Goal: Task Accomplishment & Management: Use online tool/utility

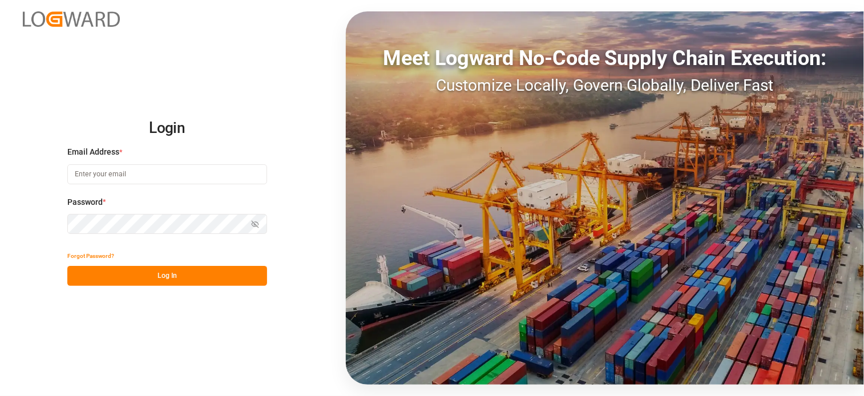
type input "[PERSON_NAME][EMAIL_ADDRESS][PERSON_NAME][DOMAIN_NAME]"
click at [167, 275] on button "Log In" at bounding box center [167, 276] width 200 height 20
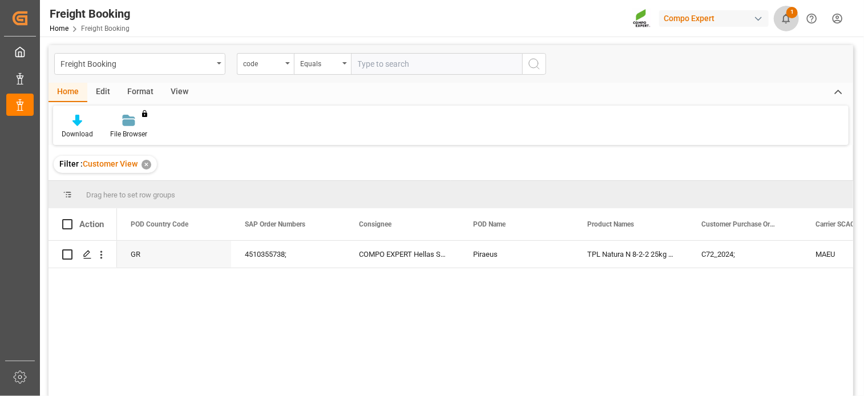
click at [787, 15] on span "1" at bounding box center [791, 12] width 11 height 11
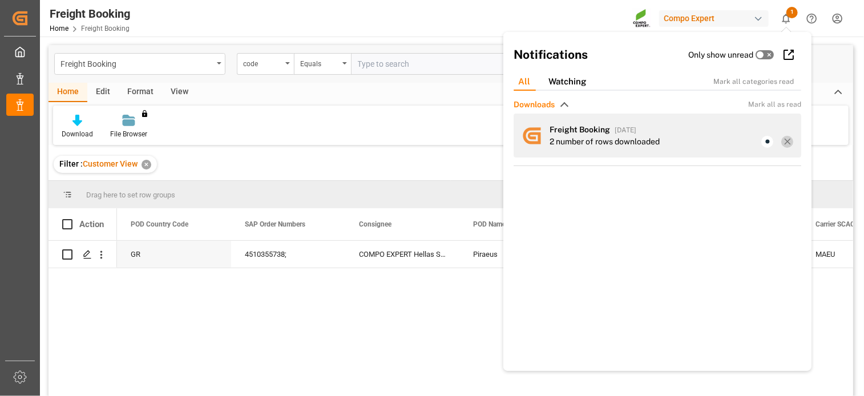
click at [784, 141] on line at bounding box center [786, 141] width 5 height 5
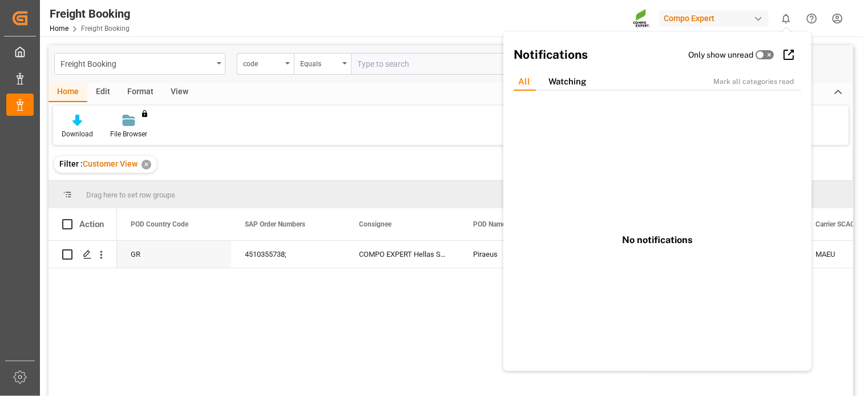
click at [146, 162] on div "✕" at bounding box center [146, 165] width 10 height 10
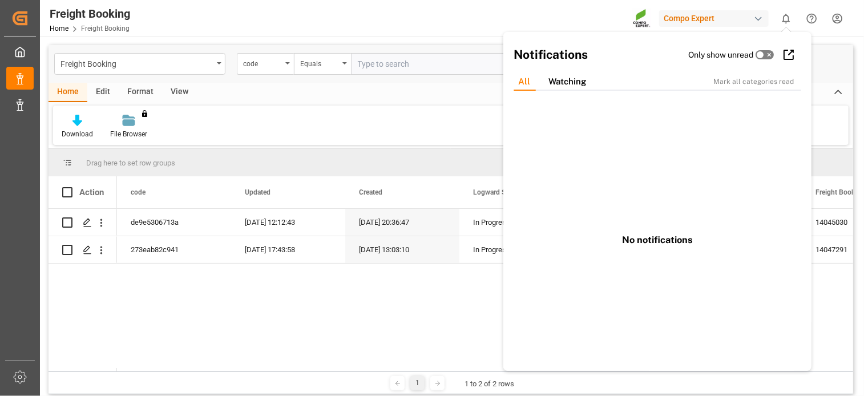
click at [410, 127] on div "Download File Browser You don't have permission for this feature. Contact admin." at bounding box center [450, 125] width 795 height 39
click at [154, 302] on div "de9e5306713a [DATE] 12:12:43 [DATE] 20:36:47 In Progress Final invoice created …" at bounding box center [485, 290] width 736 height 163
click at [221, 62] on icon "open menu" at bounding box center [219, 63] width 5 height 2
click at [221, 62] on icon "close menu" at bounding box center [219, 63] width 5 height 2
click at [786, 55] on icon at bounding box center [789, 55] width 14 height 14
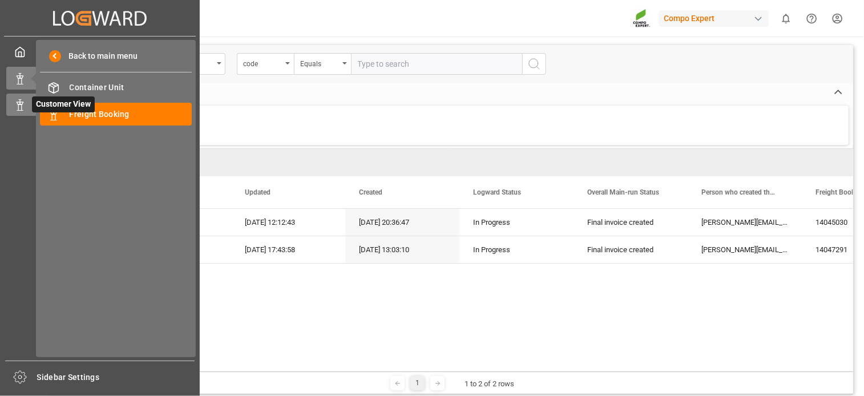
click at [23, 108] on icon at bounding box center [19, 104] width 11 height 11
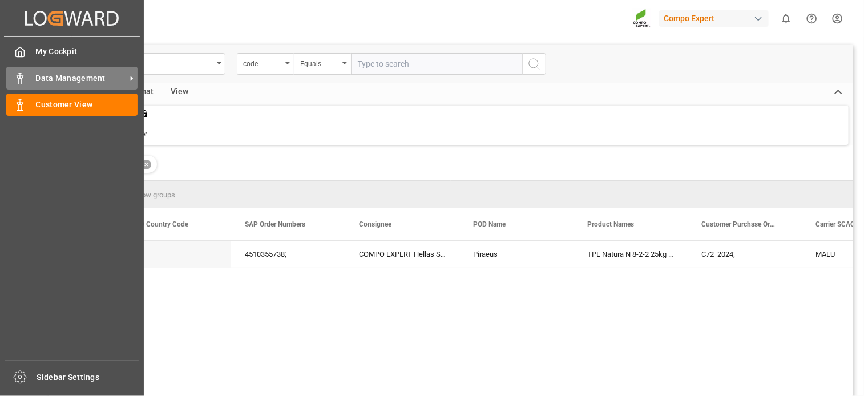
click at [52, 80] on span "Data Management" at bounding box center [81, 78] width 90 height 12
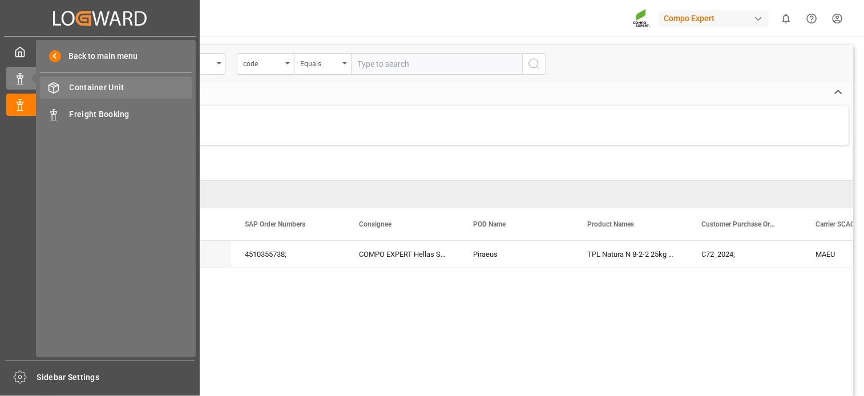
click at [112, 87] on span "Container Unit" at bounding box center [131, 88] width 123 height 12
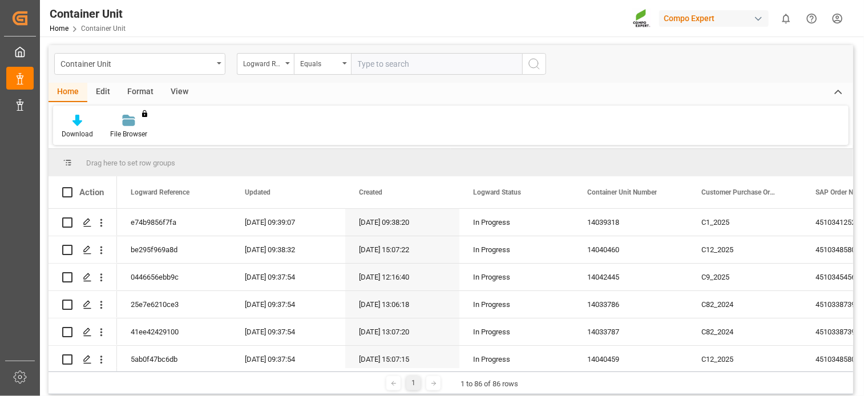
click at [130, 92] on div "Format" at bounding box center [140, 92] width 43 height 19
click at [179, 94] on div "View" at bounding box center [179, 92] width 35 height 19
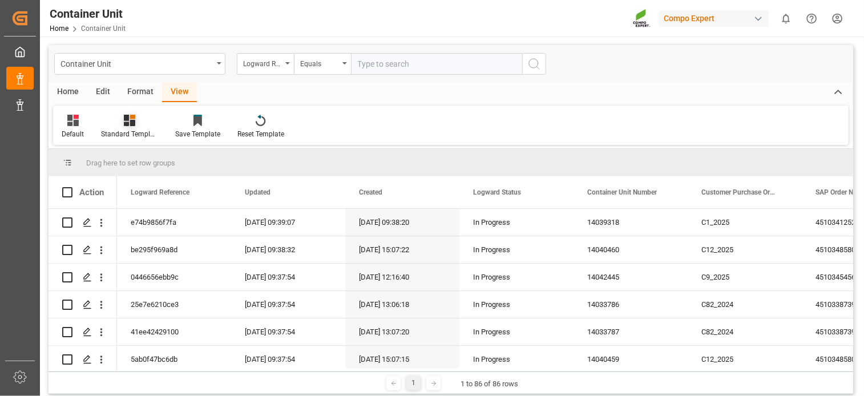
click at [130, 130] on div "Standard Templates" at bounding box center [129, 134] width 57 height 10
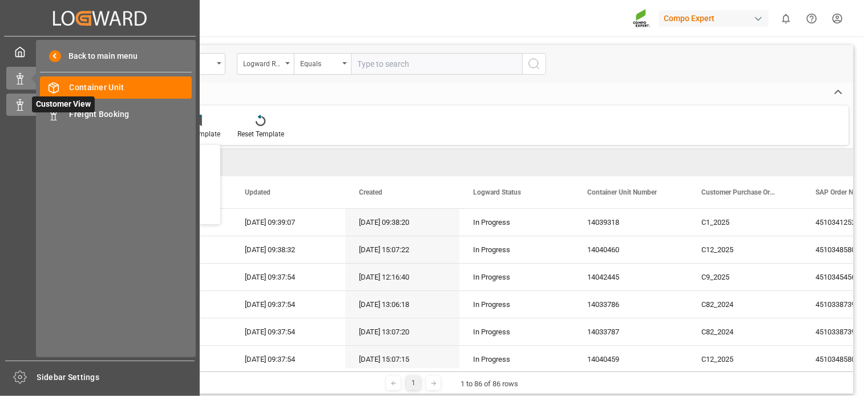
click at [19, 106] on icon at bounding box center [19, 104] width 11 height 11
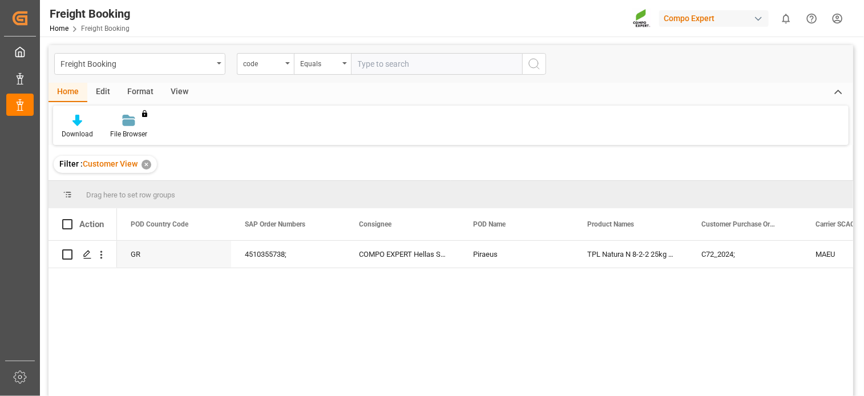
click at [452, 319] on div "GR 4510355738; COMPO EXPERT Hellas S.A. Piraeus TPL Natura N 8-2-2 25kg (x40) G…" at bounding box center [485, 322] width 736 height 163
click at [178, 96] on div "View" at bounding box center [179, 92] width 35 height 19
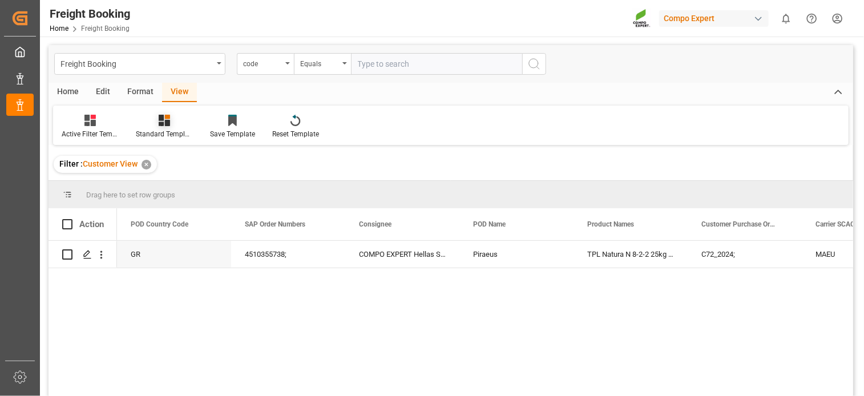
click at [168, 125] on icon at bounding box center [164, 120] width 11 height 11
click at [168, 161] on div "Overview Countries" at bounding box center [195, 161] width 100 height 12
click at [219, 62] on div "Freight Booking" at bounding box center [139, 64] width 171 height 22
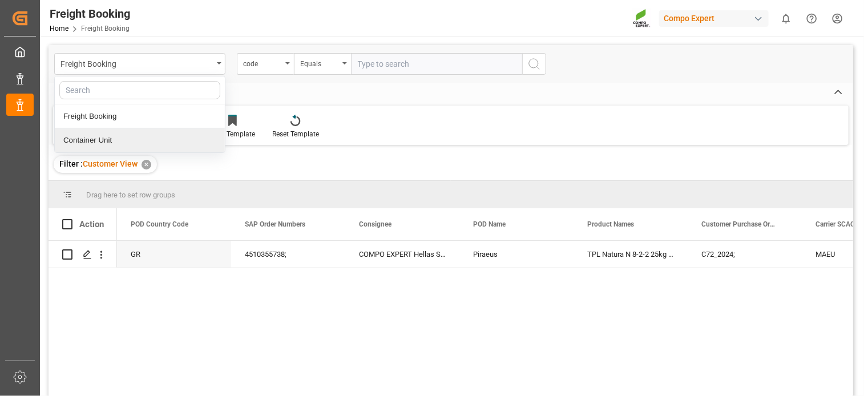
click at [134, 146] on div "Container Unit" at bounding box center [140, 140] width 170 height 24
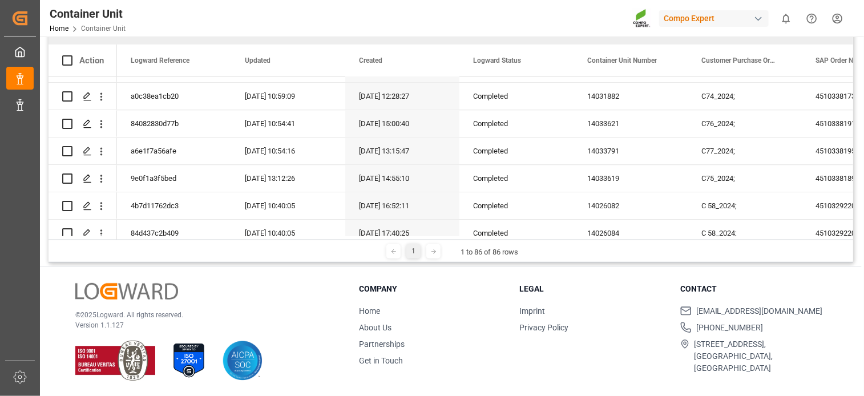
click at [430, 252] on icon at bounding box center [433, 251] width 7 height 7
